Goal: Ask a question

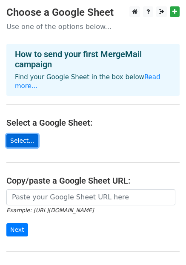
click at [21, 134] on link "Select..." at bounding box center [22, 140] width 32 height 13
click at [9, 134] on link "Select..." at bounding box center [22, 140] width 32 height 13
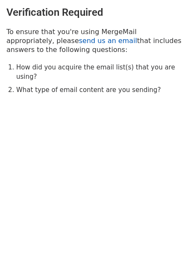
click at [79, 40] on link "send us an email" at bounding box center [108, 41] width 58 height 8
click at [79, 41] on link "send us an email" at bounding box center [108, 41] width 58 height 8
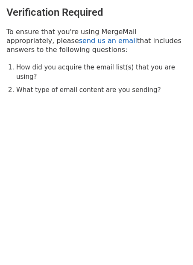
click at [79, 41] on link "send us an email" at bounding box center [108, 41] width 58 height 8
click at [79, 42] on link "send us an email" at bounding box center [108, 41] width 58 height 8
